Goal: Check status

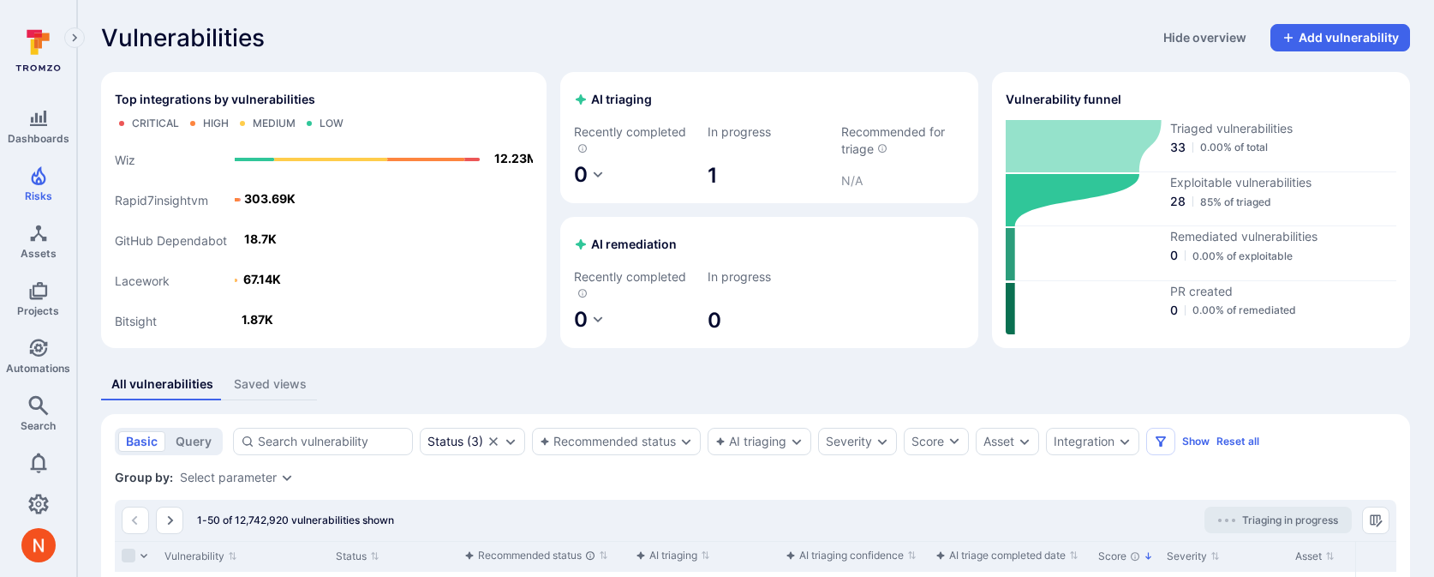
scroll to position [272, 0]
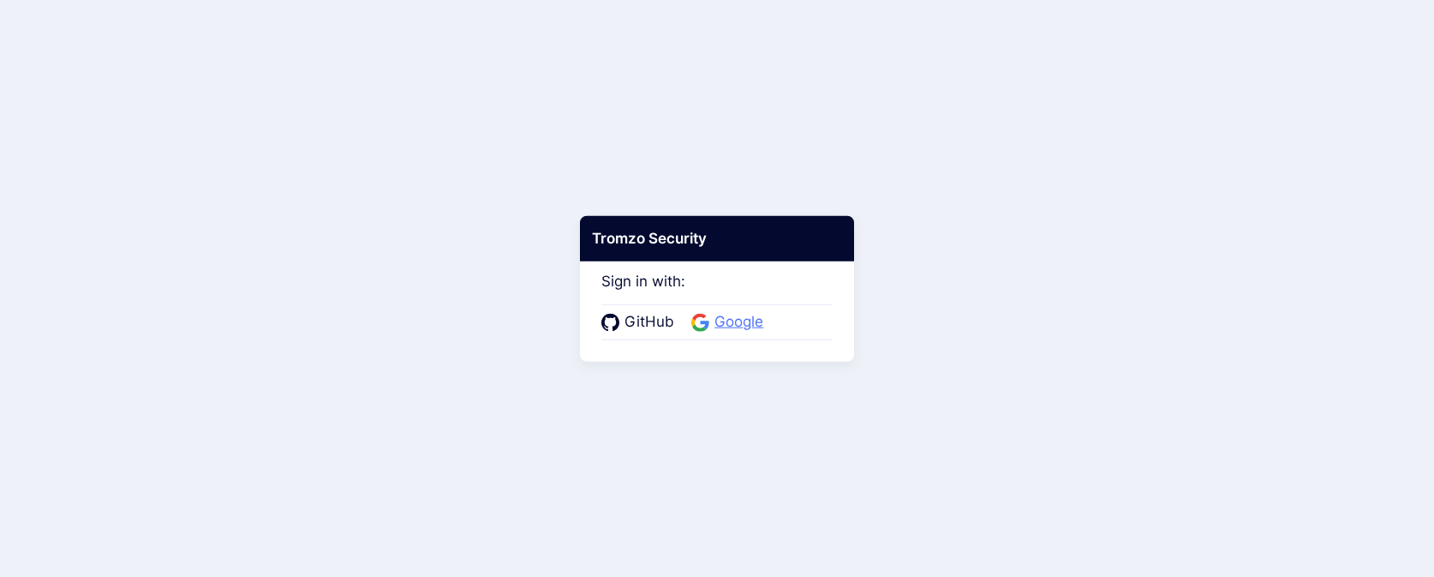
click at [743, 315] on span "Google" at bounding box center [738, 322] width 59 height 22
